Goal: Task Accomplishment & Management: Use online tool/utility

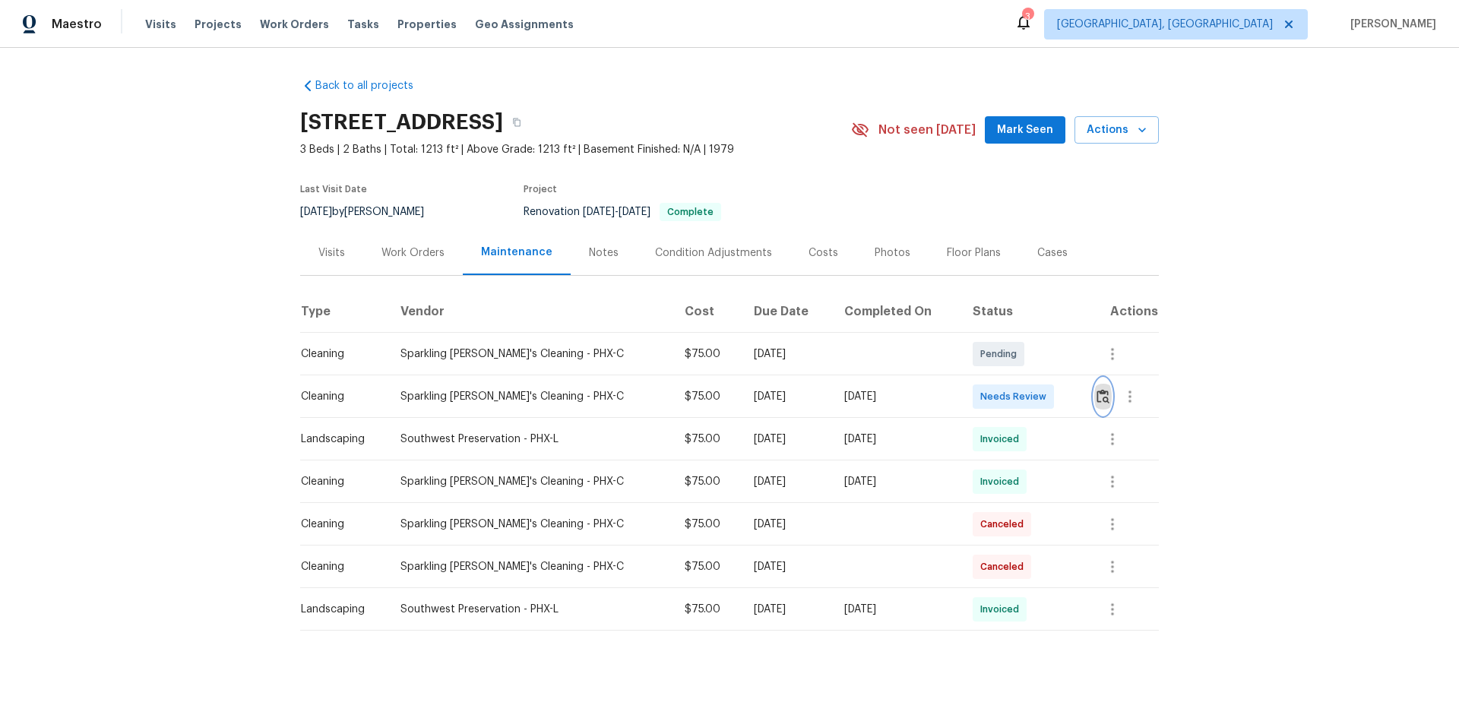
click at [1098, 395] on img "button" at bounding box center [1103, 396] width 13 height 14
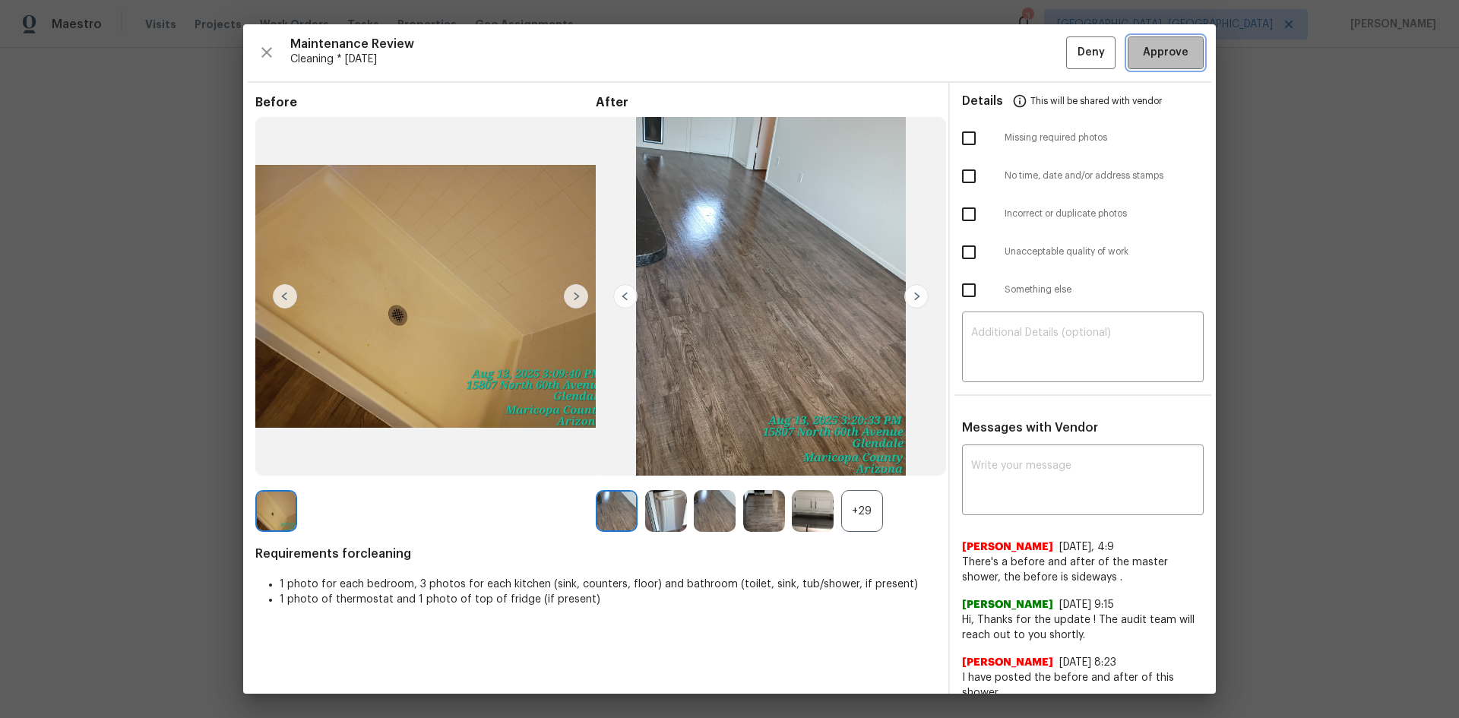
click at [1166, 56] on span "Approve" at bounding box center [1166, 52] width 46 height 19
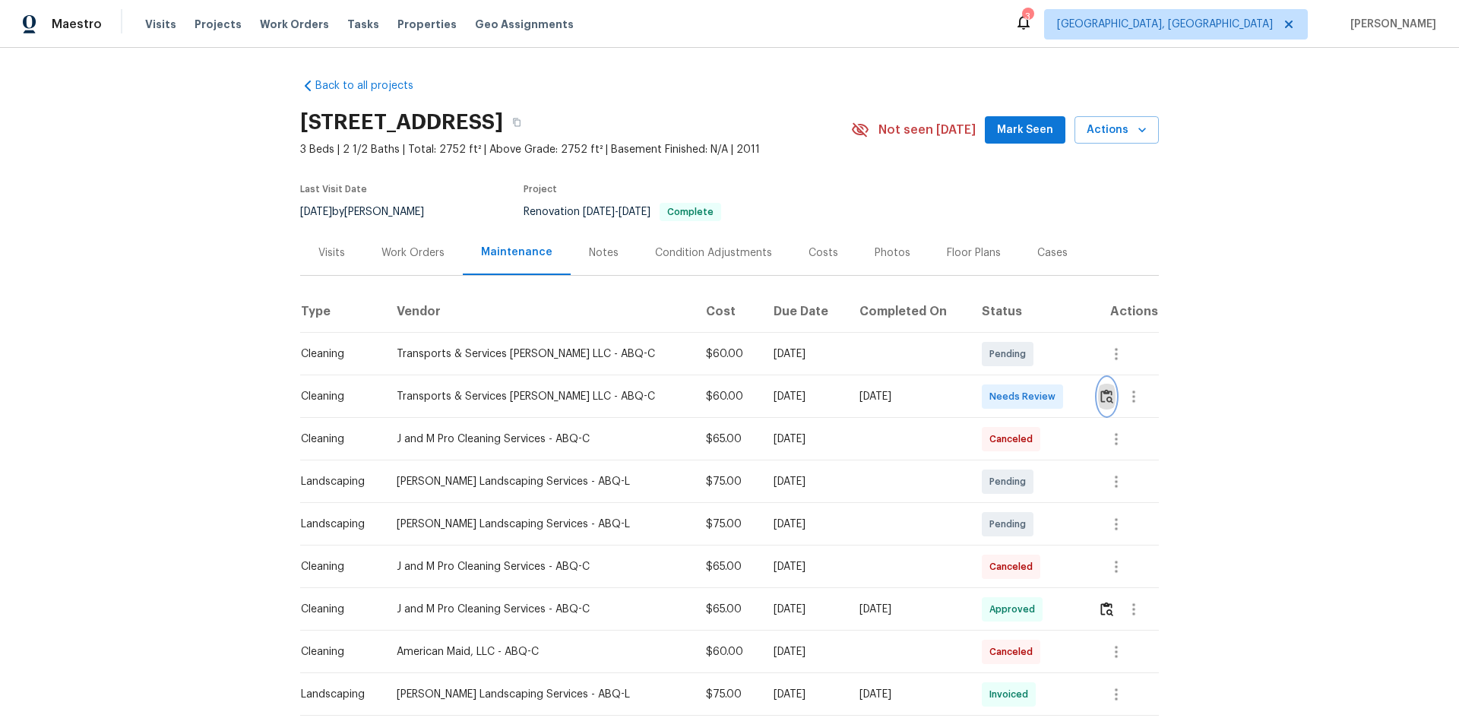
click at [1106, 397] on button "button" at bounding box center [1106, 396] width 17 height 36
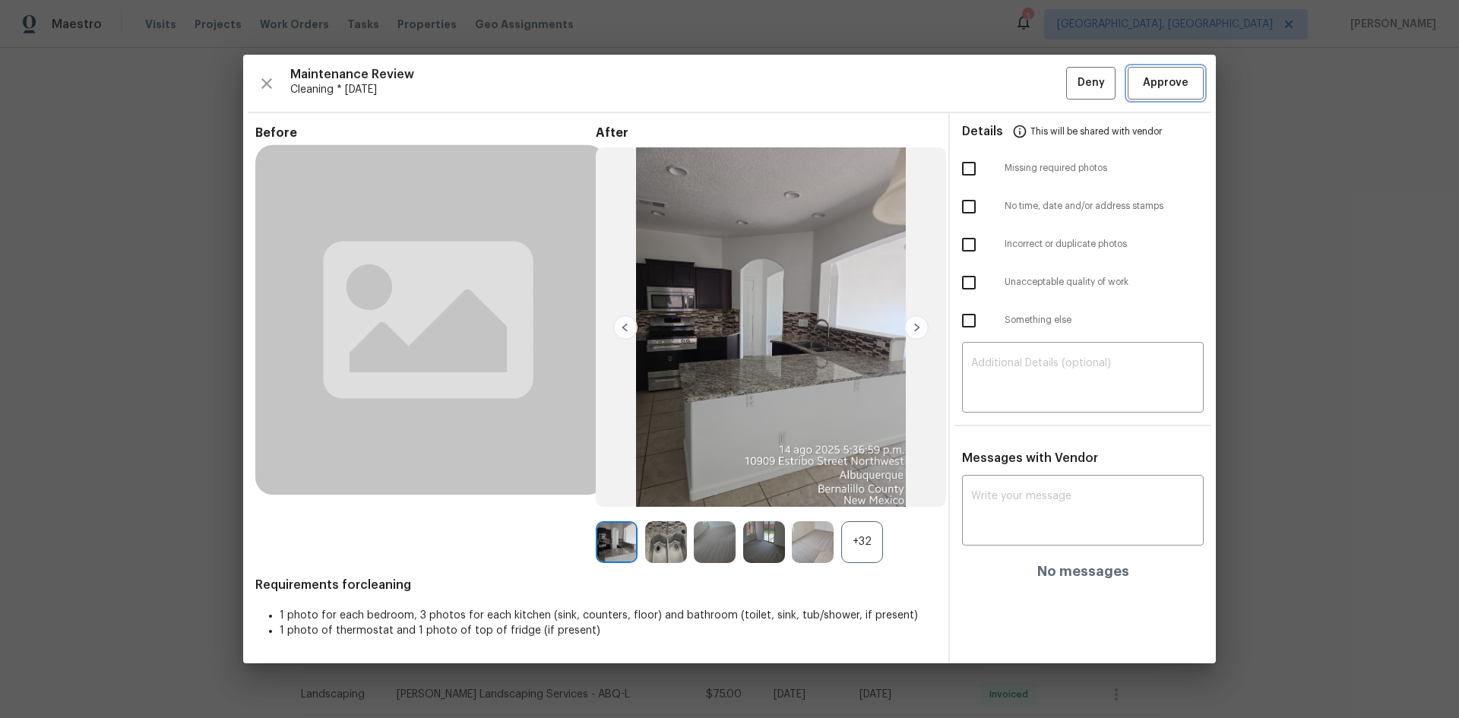
click at [1171, 88] on span "Approve" at bounding box center [1166, 83] width 46 height 19
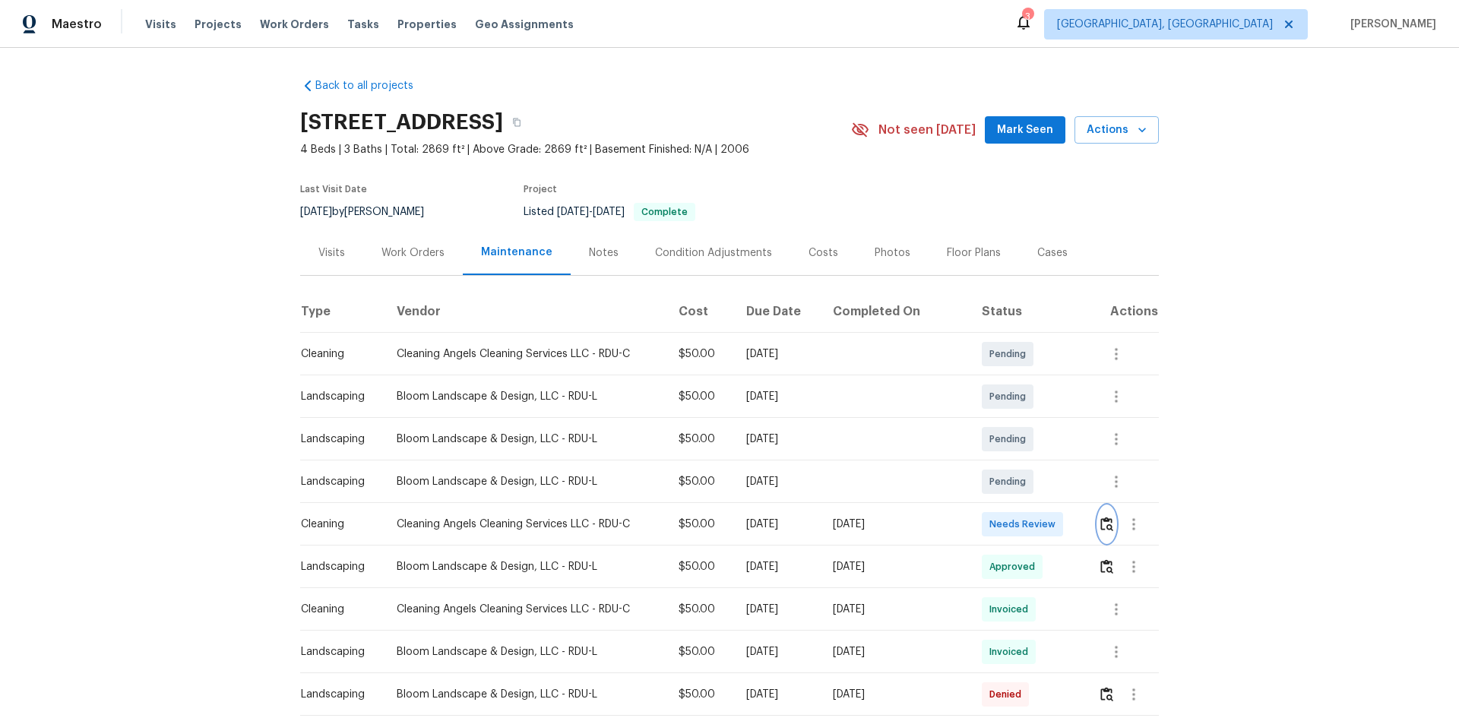
click at [1101, 529] on img "button" at bounding box center [1107, 524] width 13 height 14
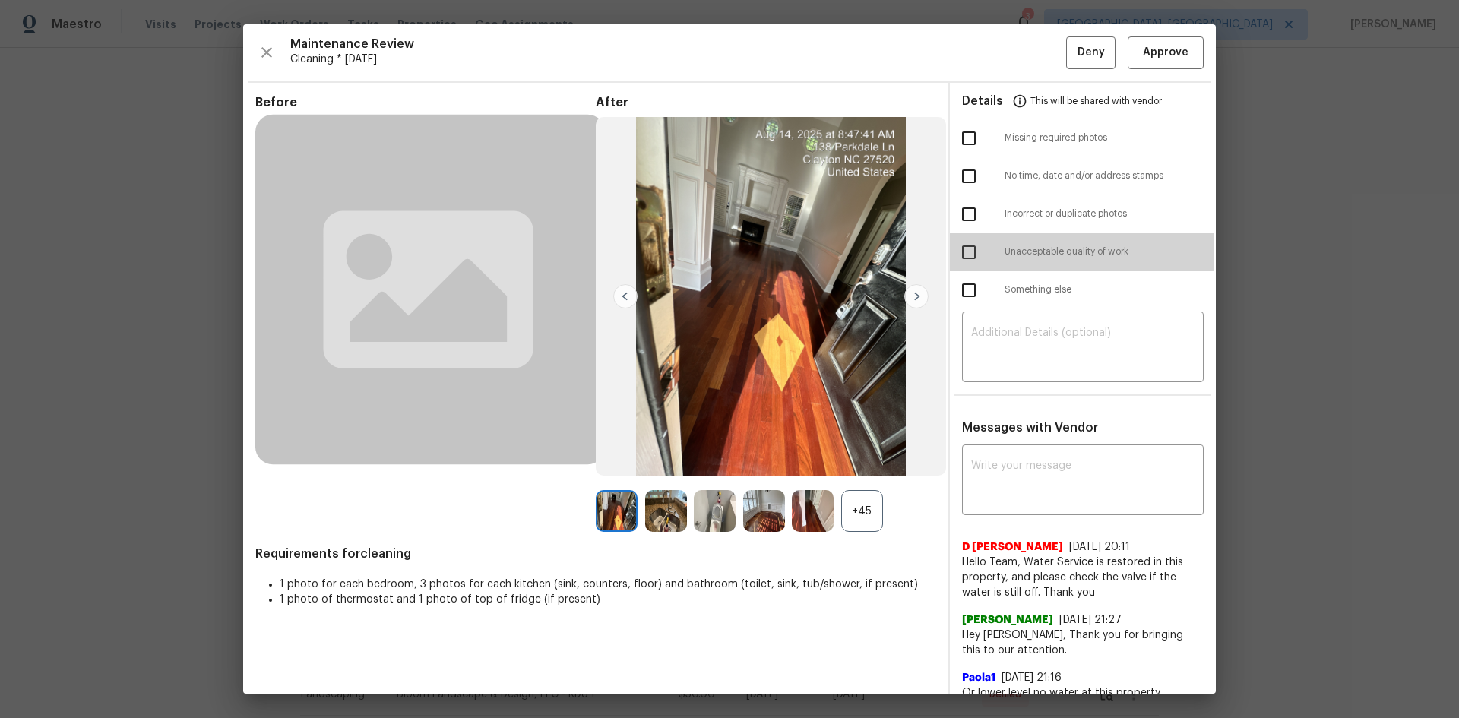
click at [961, 251] on input "checkbox" at bounding box center [969, 252] width 32 height 32
checkbox input "true"
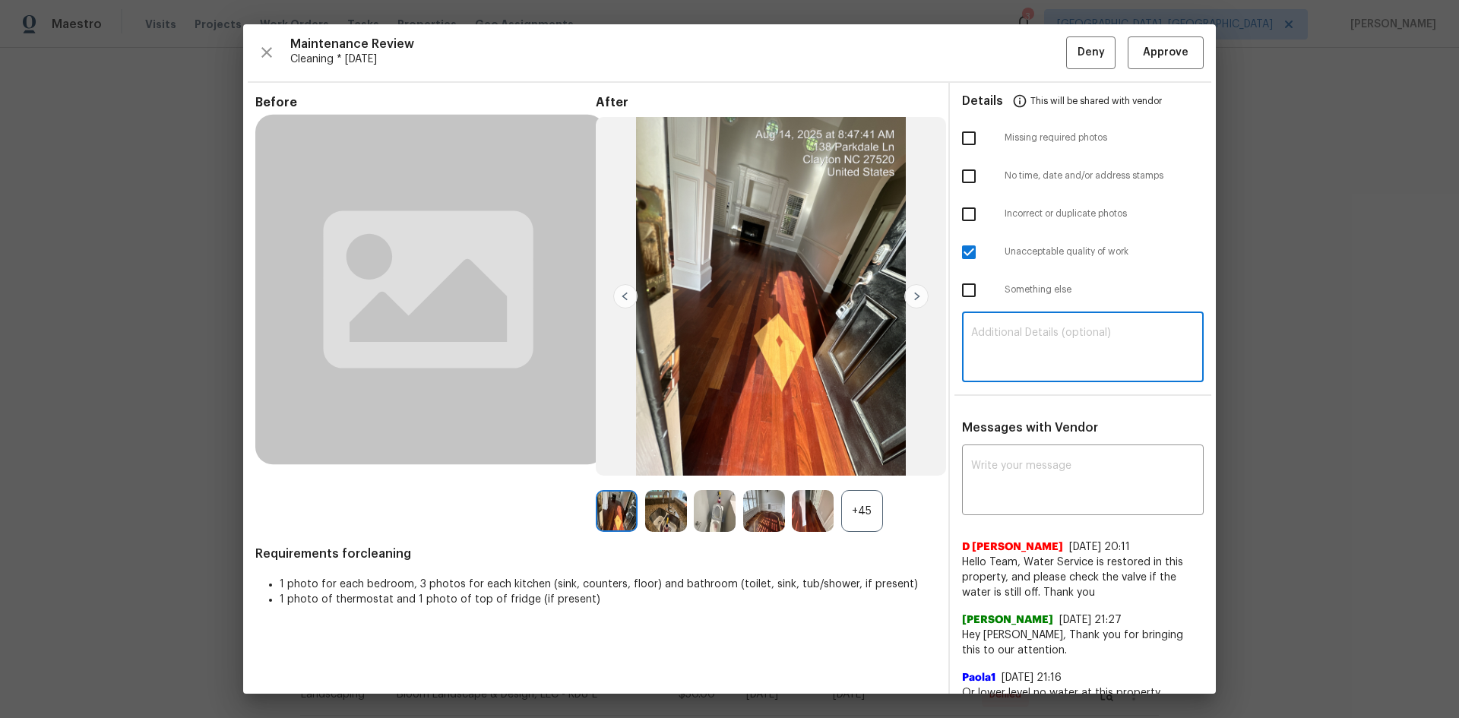
click at [1007, 357] on textarea at bounding box center [1082, 349] width 223 height 43
paste textarea "Maintenance Audit Team: Hello! Unfortunately, this Cleaning visit completed on …"
type textarea "Maintenance Audit Team: Hello! Unfortunately, this Cleaning visit completed on …"
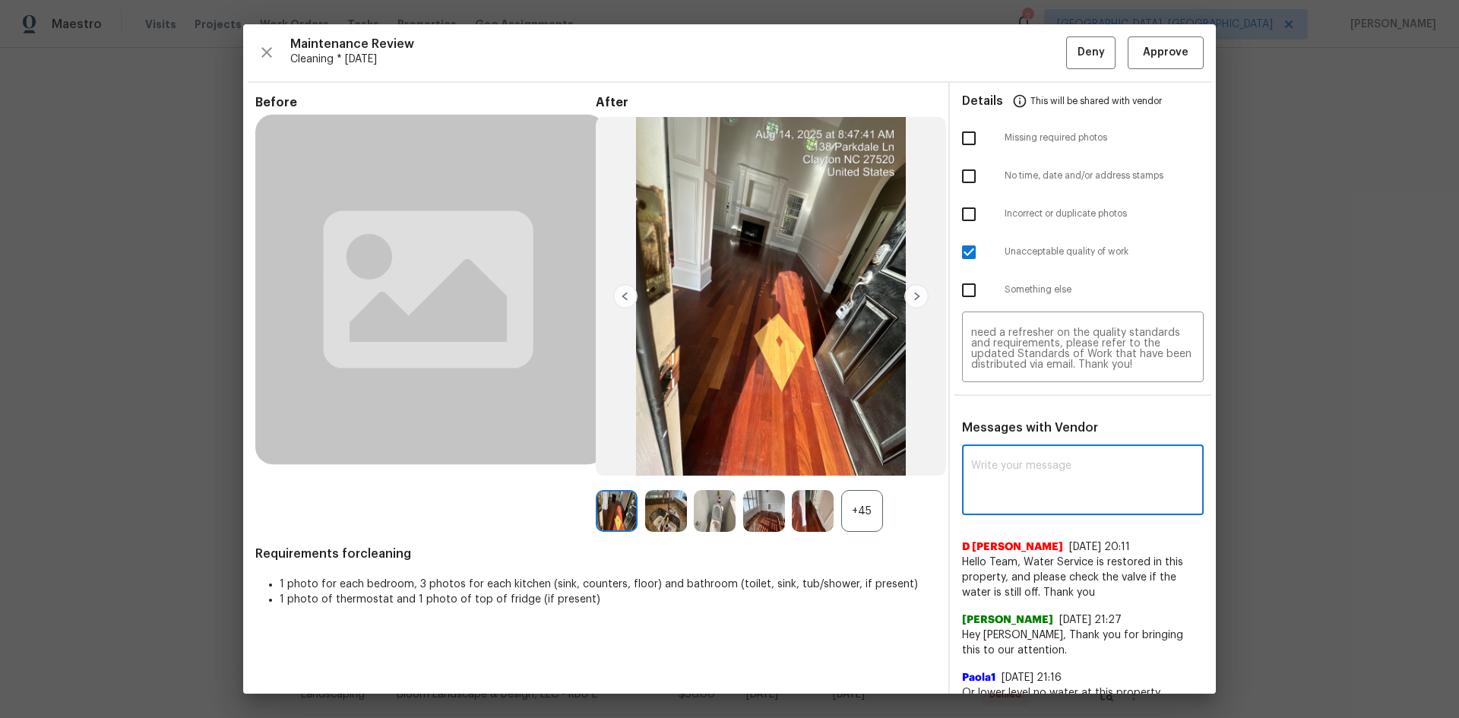
click at [997, 473] on textarea at bounding box center [1082, 482] width 223 height 43
paste textarea "Maintenance Audit Team: Hello! Unfortunately, this Cleaning visit completed on …"
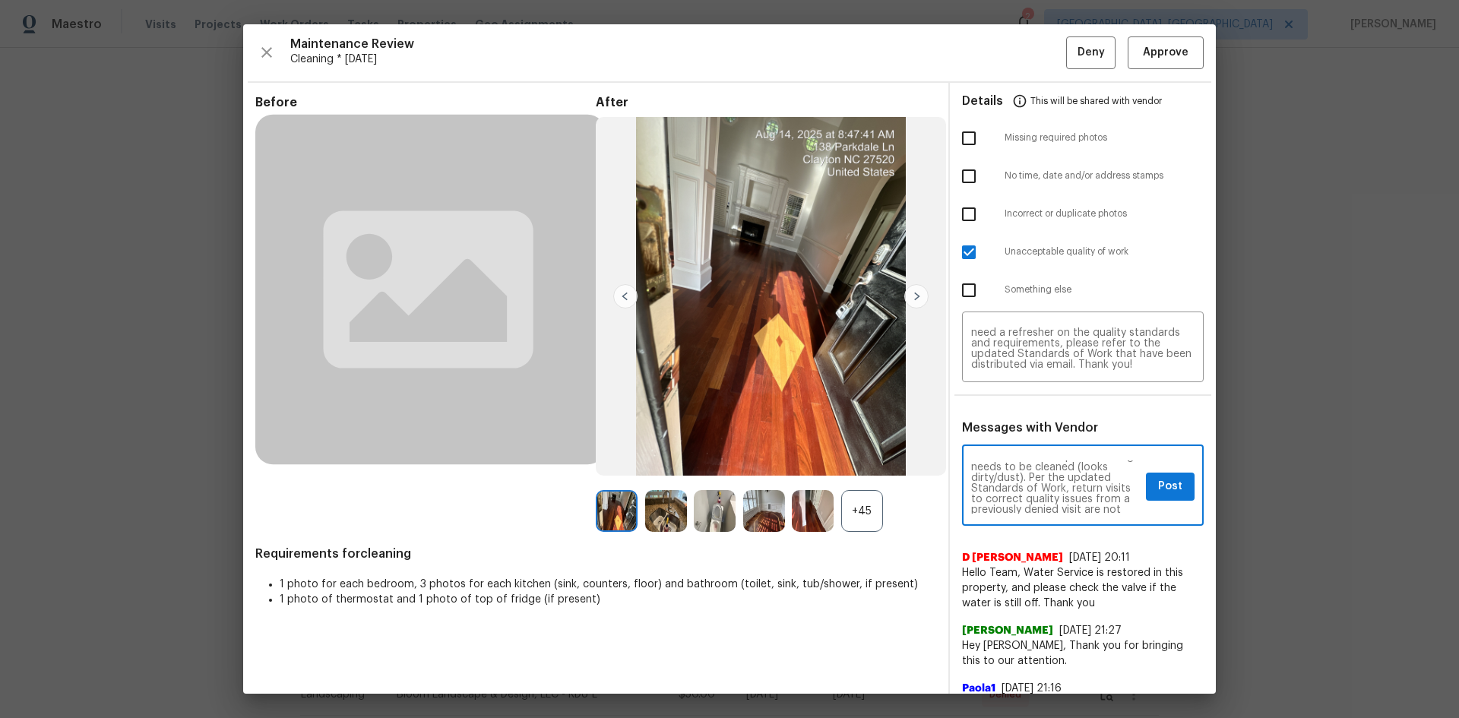
scroll to position [0, 0]
click at [1128, 507] on textarea "Maintenance Audit Team: Hello! Unfortunately, this Cleaning visit completed on …" at bounding box center [1055, 487] width 169 height 53
type textarea "Maintenance Audit Team: Hello! Unfortunately, this Cleaning visit completed on …"
click at [1158, 491] on span "Post" at bounding box center [1170, 486] width 24 height 19
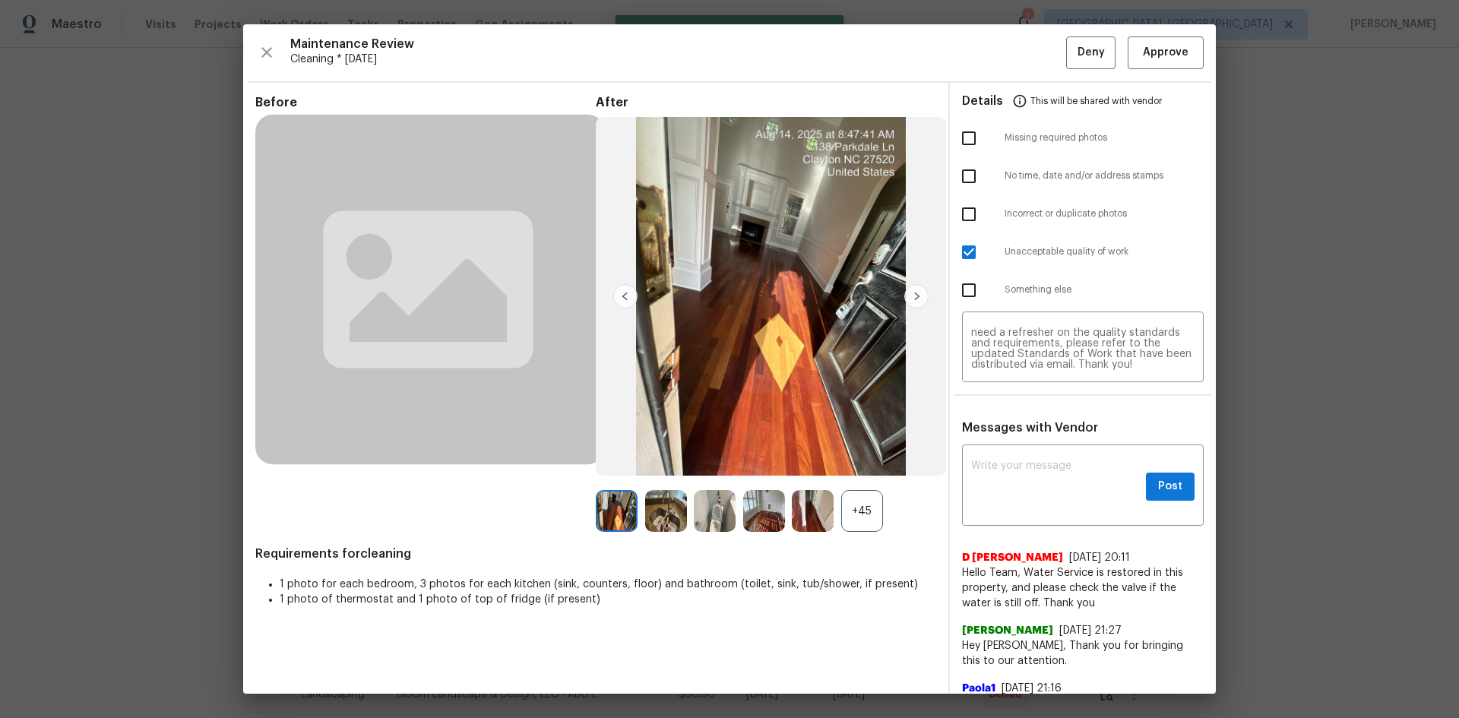
scroll to position [0, 0]
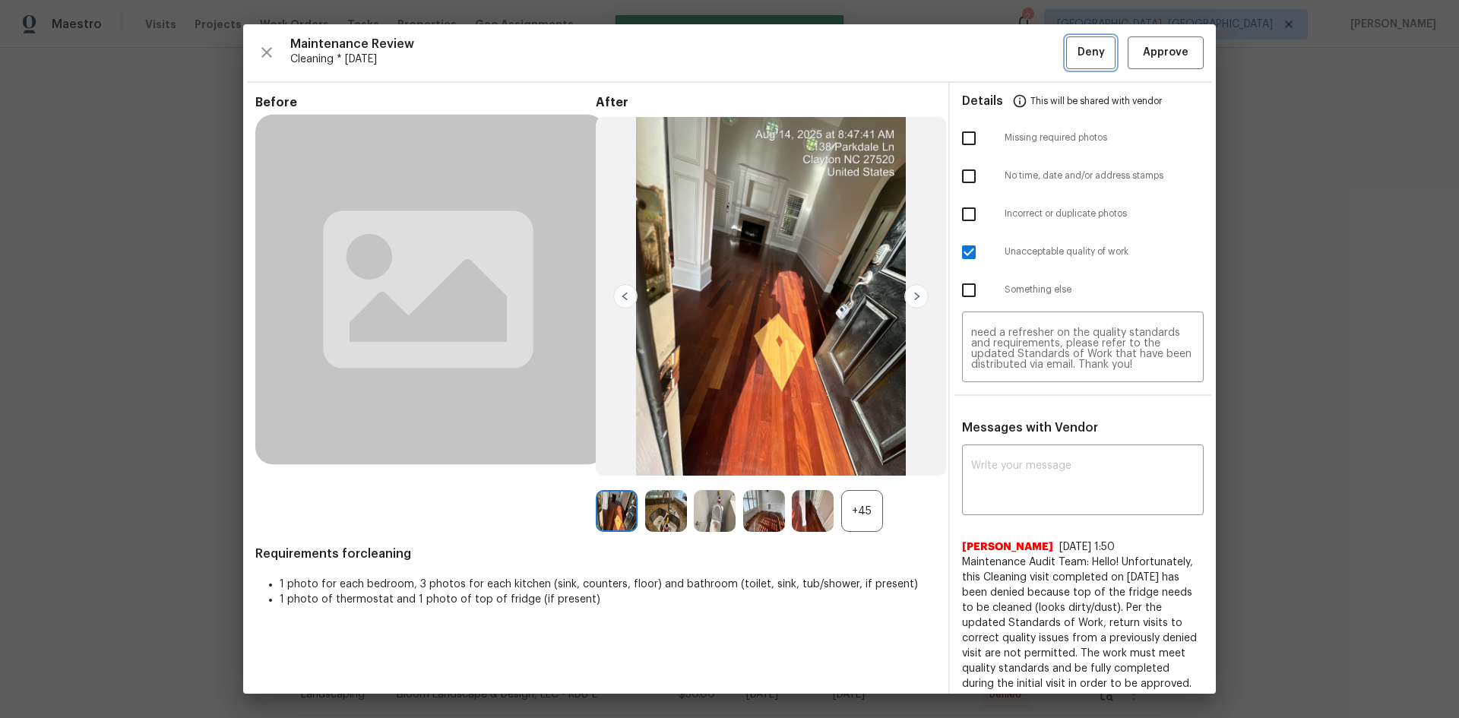
click at [1082, 51] on span "Deny" at bounding box center [1091, 52] width 27 height 19
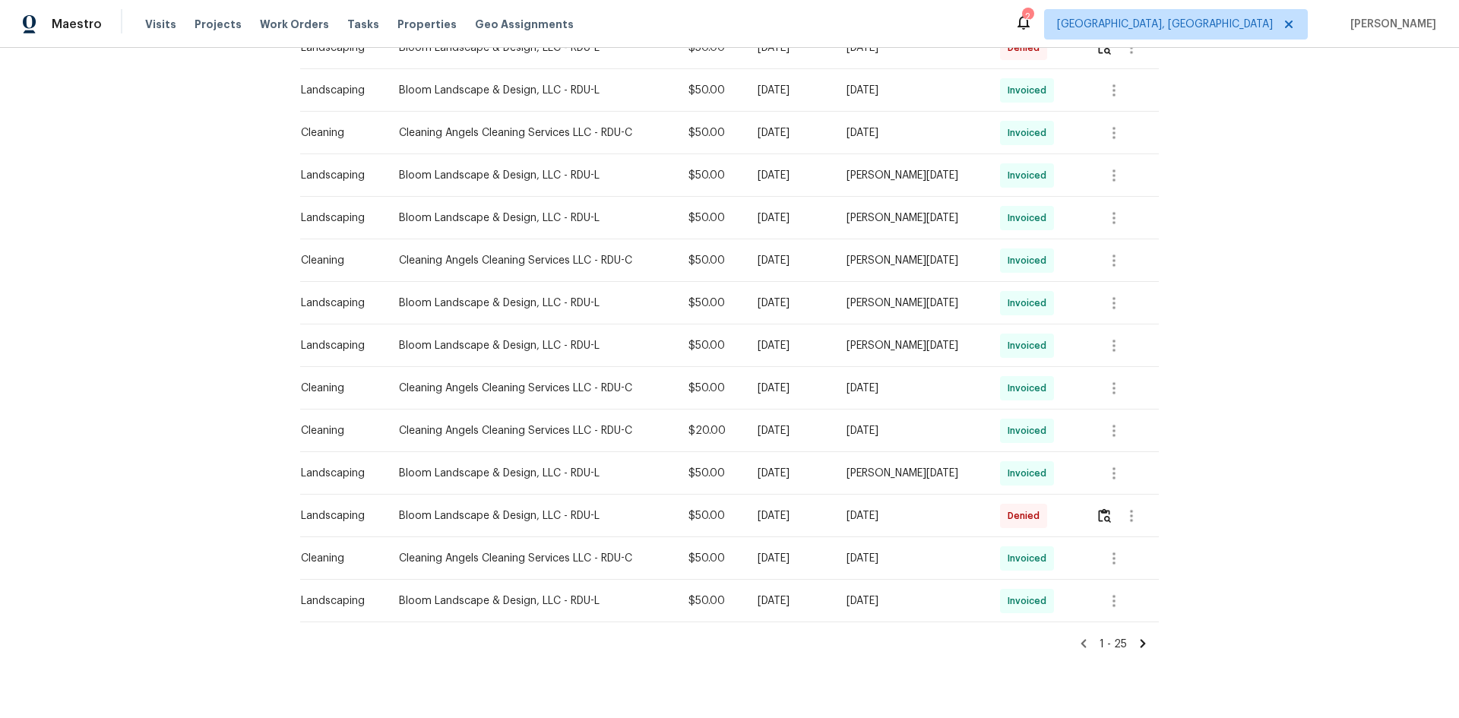
scroll to position [811, 0]
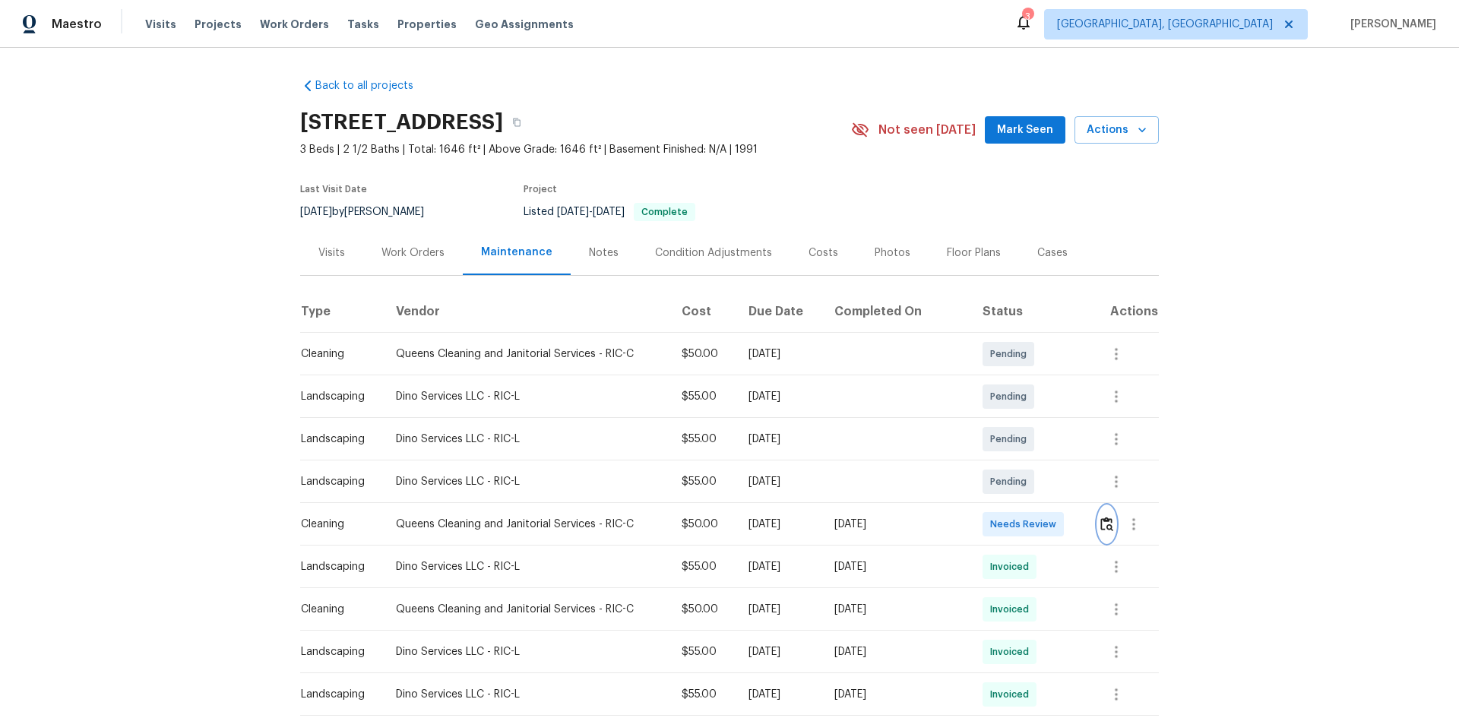
click at [1101, 531] on img "button" at bounding box center [1107, 524] width 13 height 14
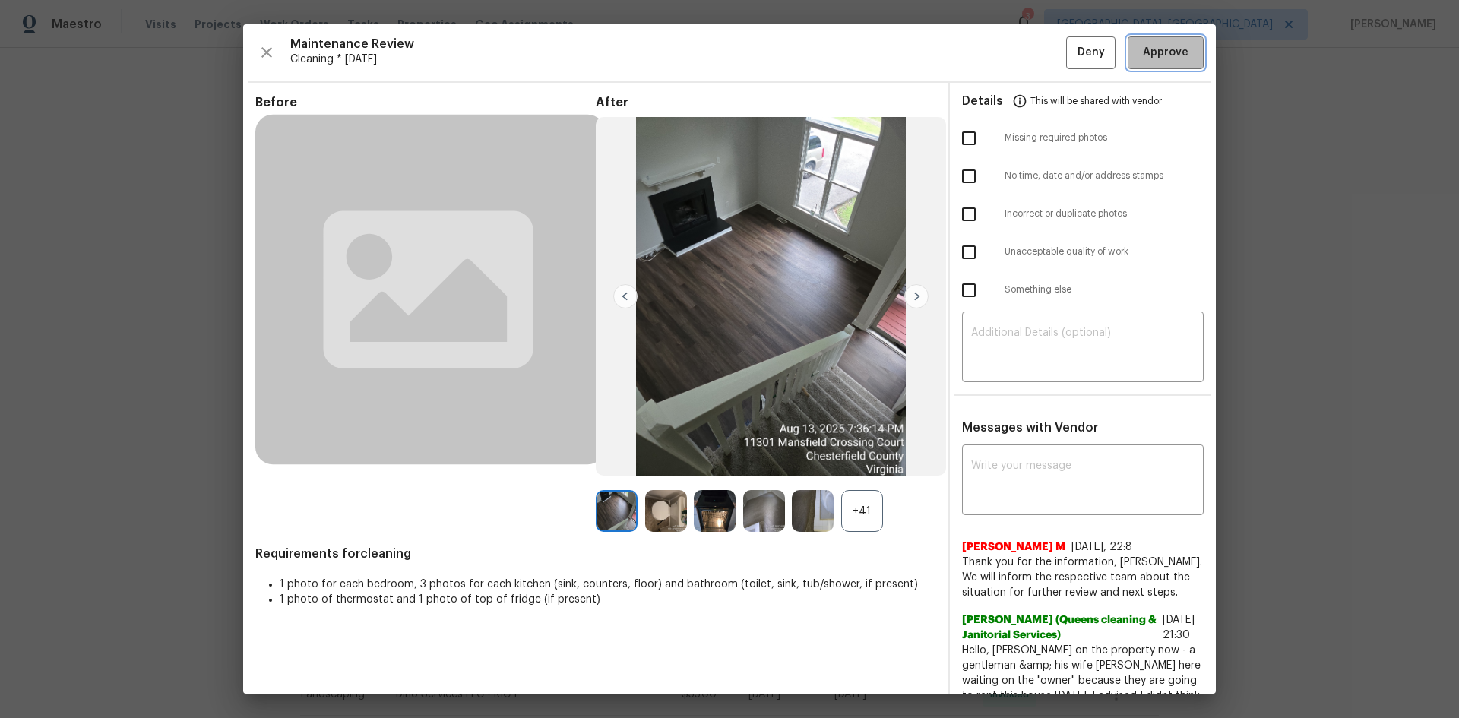
click at [1167, 50] on span "Approve" at bounding box center [1166, 52] width 46 height 19
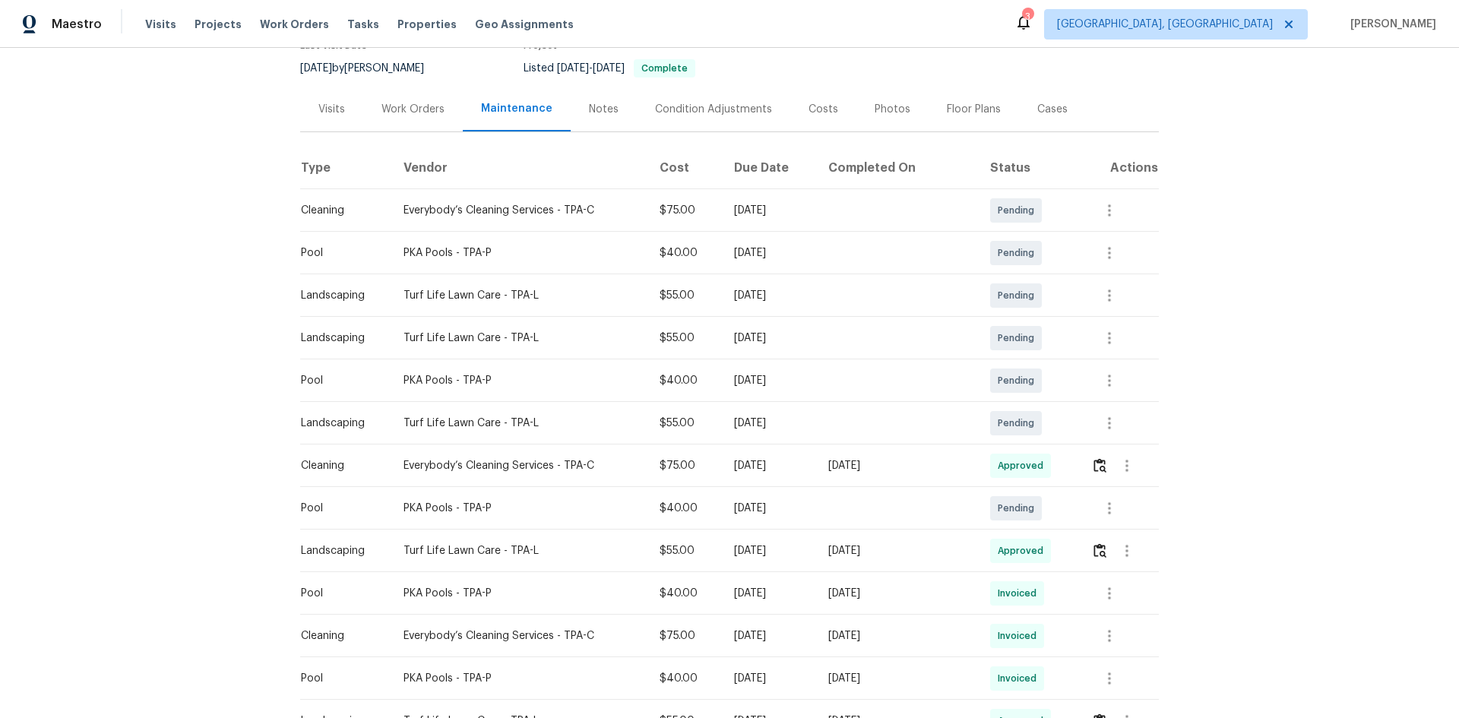
scroll to position [152, 0]
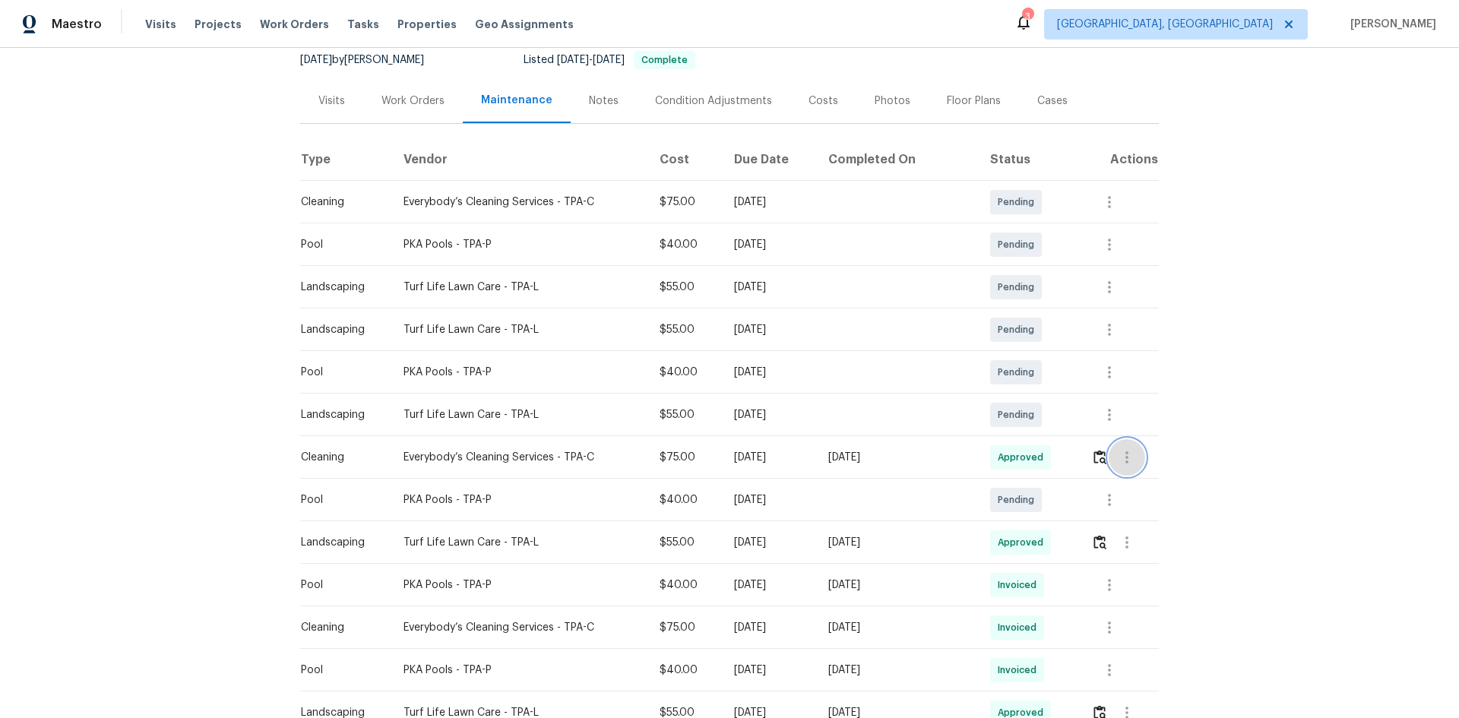
click at [1126, 451] on icon "button" at bounding box center [1127, 457] width 3 height 12
click at [1133, 477] on li "View details" at bounding box center [1157, 482] width 106 height 25
click at [1259, 325] on div at bounding box center [729, 359] width 1459 height 718
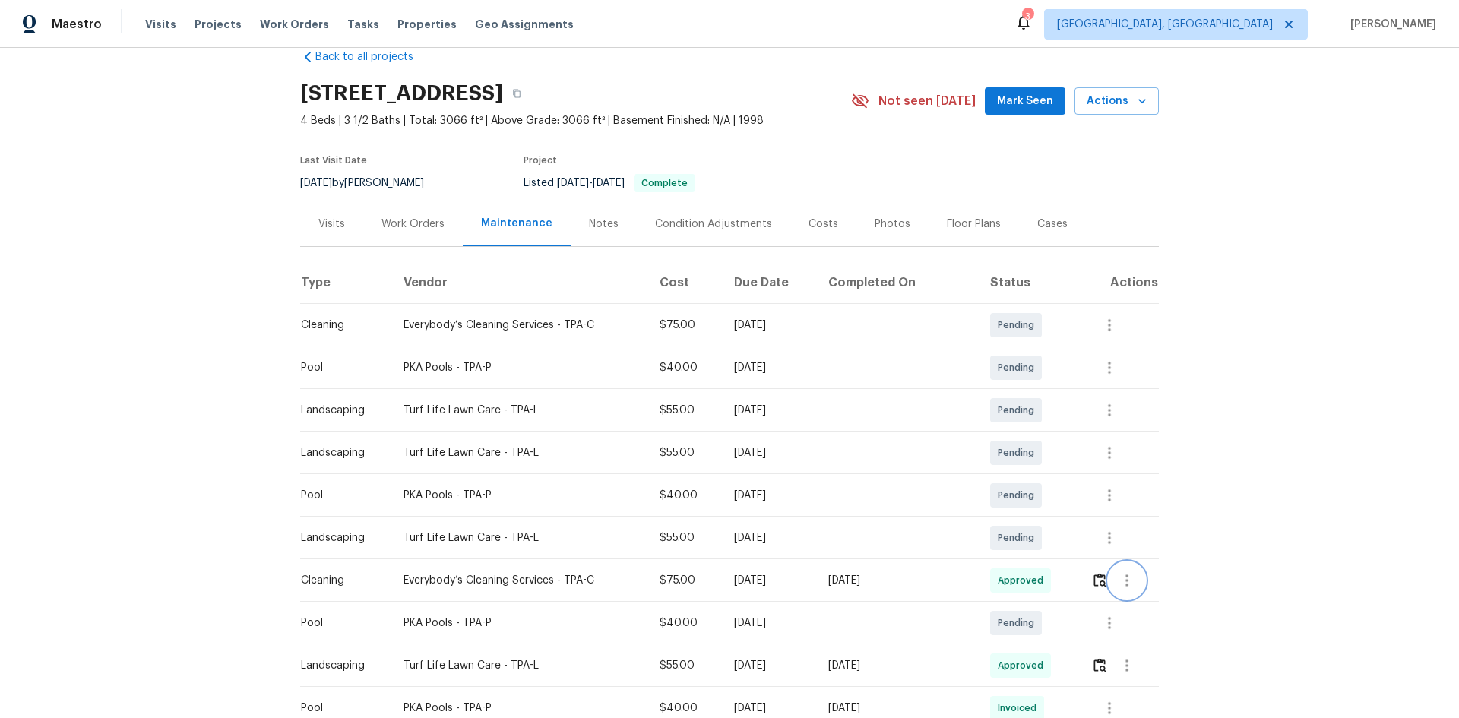
scroll to position [0, 0]
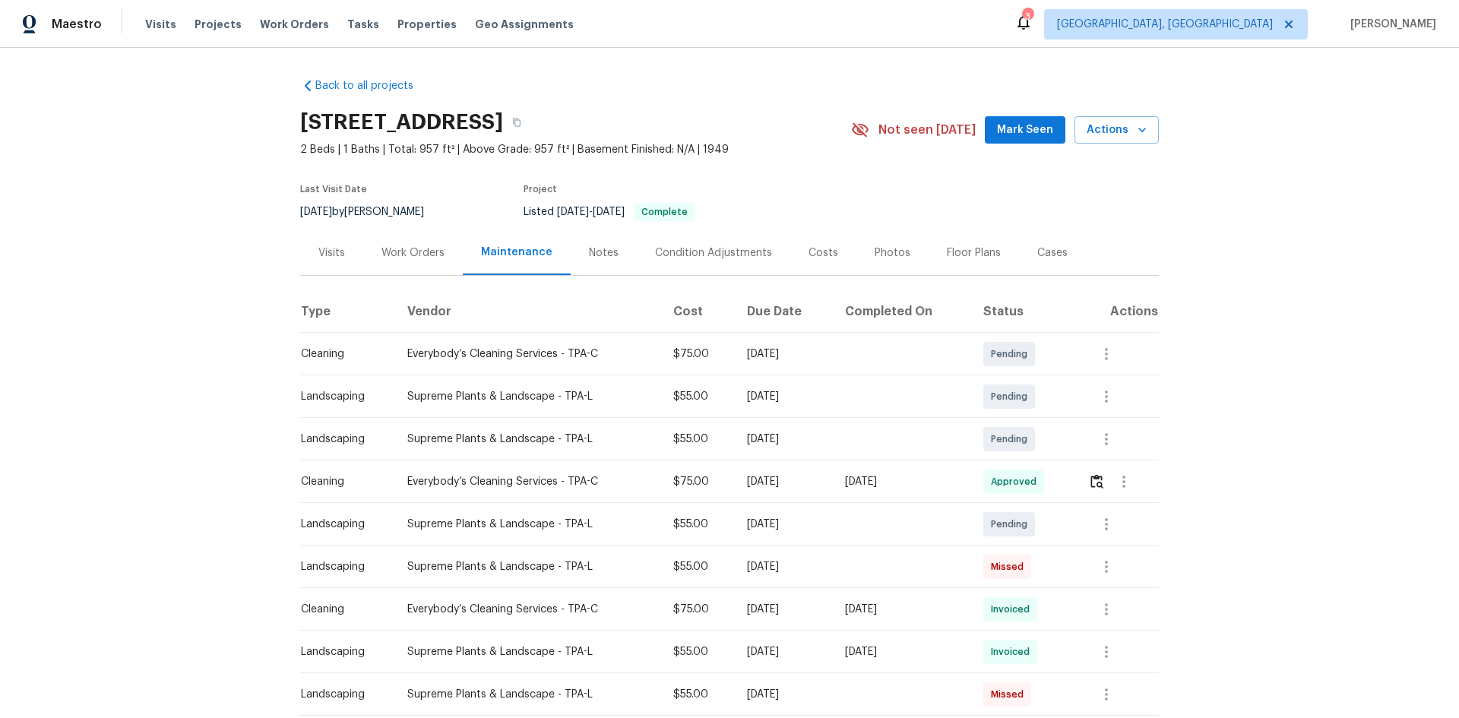
click at [1332, 334] on div "Back to all projects [STREET_ADDRESS] 2 Beds | 1 Baths | Total: 957 ft² | Above…" at bounding box center [729, 383] width 1459 height 670
click at [1215, 557] on div "Back to all projects [STREET_ADDRESS] 2 Beds | 1 Baths | Total: 957 ft² | Above…" at bounding box center [729, 383] width 1459 height 670
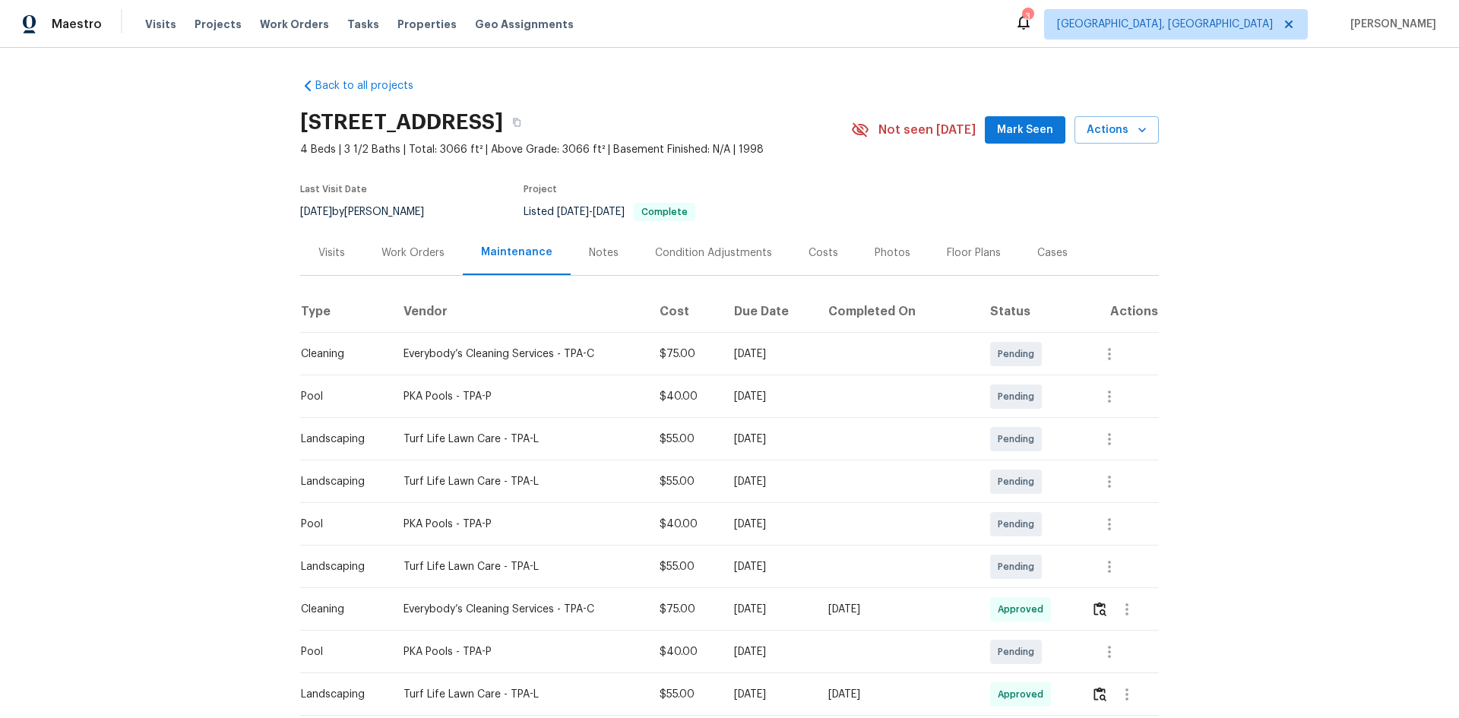
click at [1205, 588] on div "Back to all projects [STREET_ADDRESS] 4 Beds | 3 1/2 Baths | Total: 3066 ft² | …" at bounding box center [729, 383] width 1459 height 670
